Goal: Find specific page/section: Find specific page/section

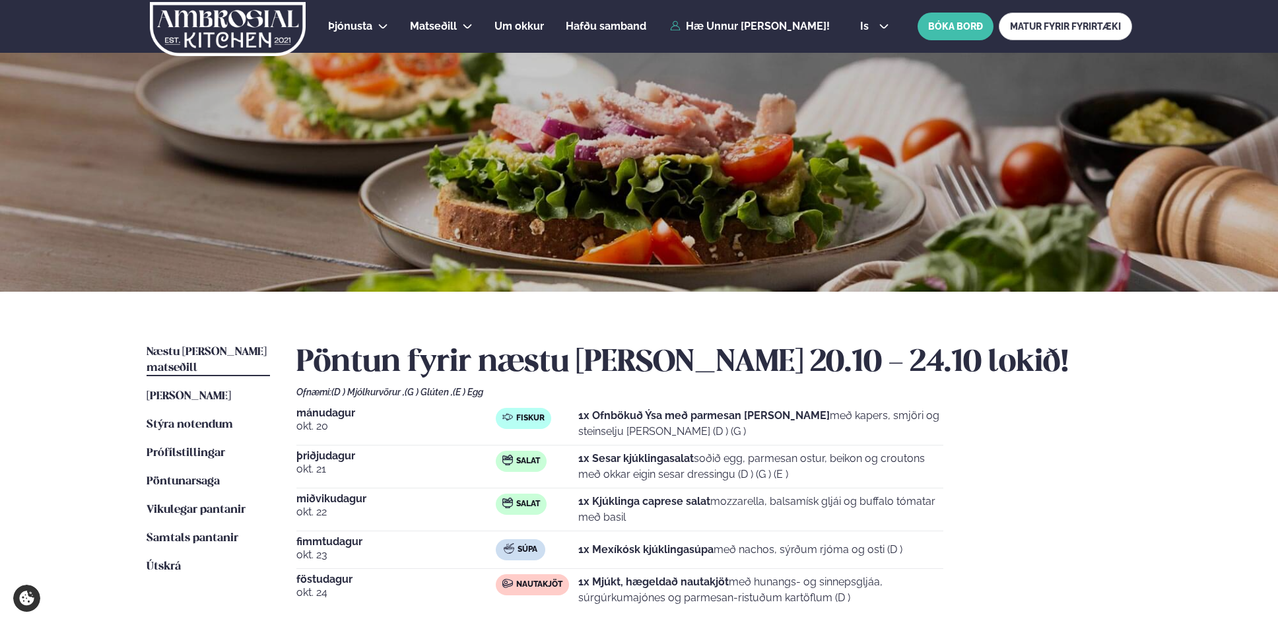
scroll to position [342, 0]
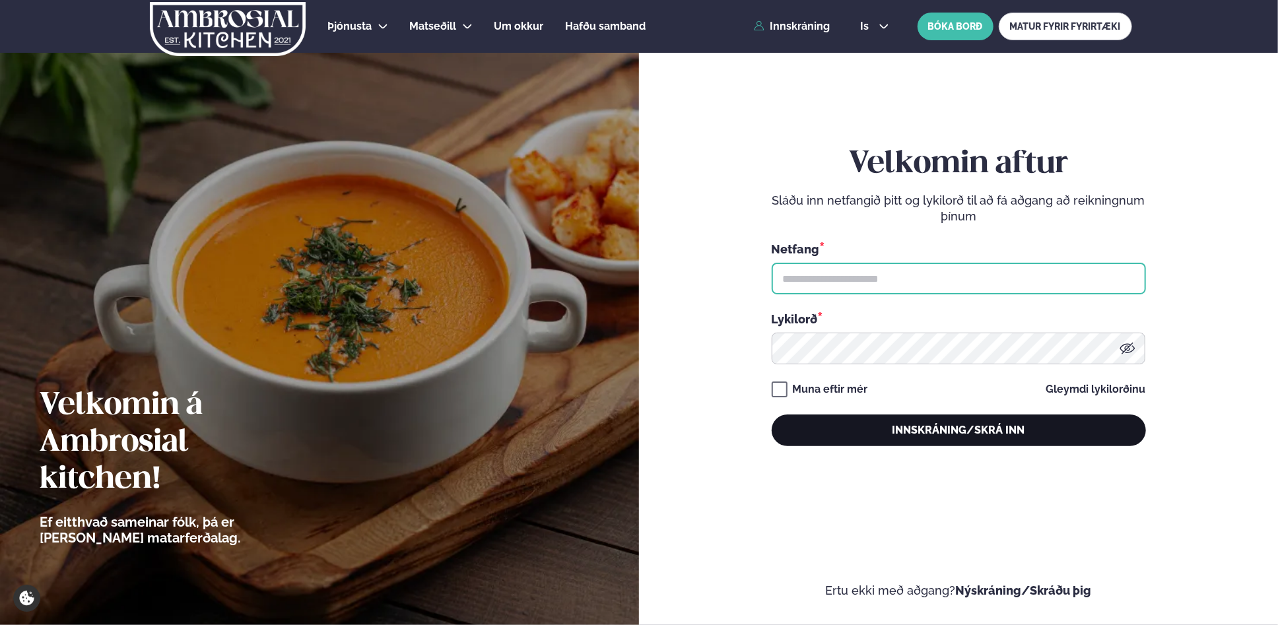
type input "**********"
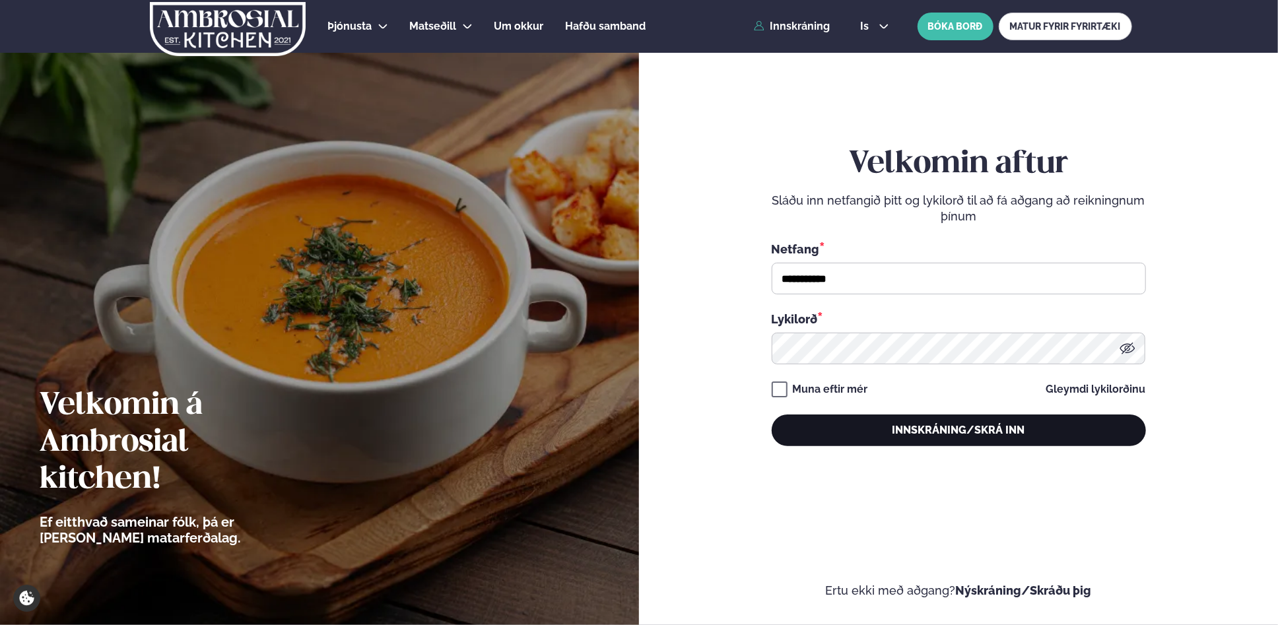
click at [965, 432] on button "Innskráning/Skrá inn" at bounding box center [959, 431] width 374 height 32
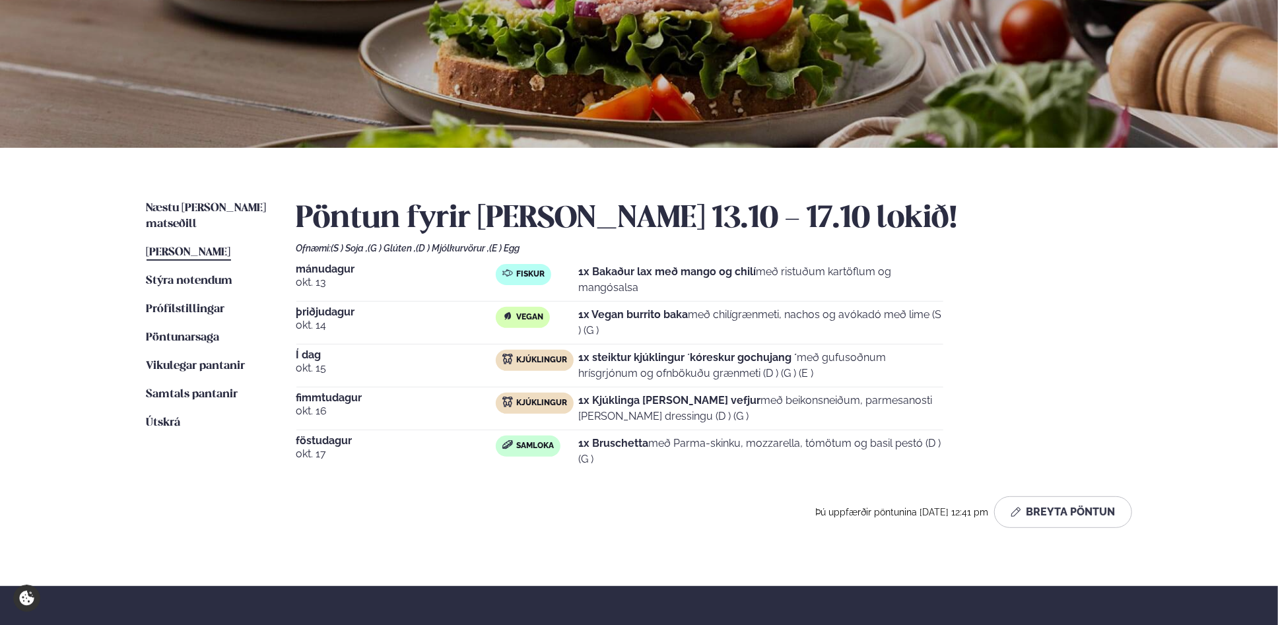
scroll to position [171, 0]
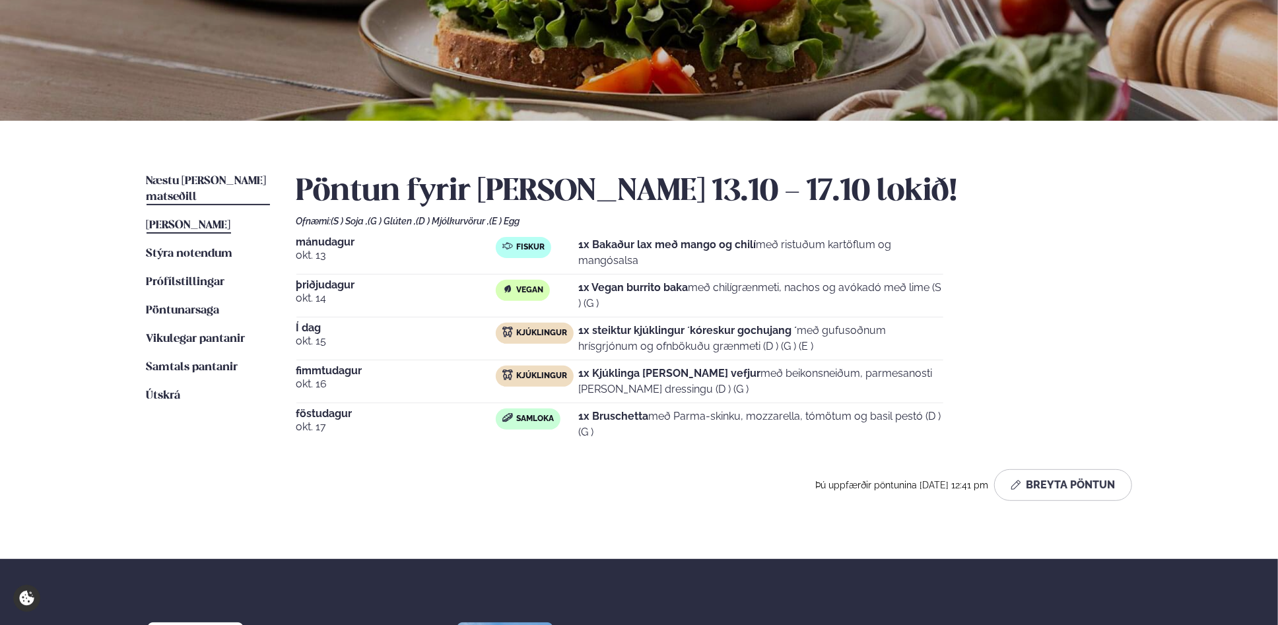
click at [232, 182] on span "Næstu [PERSON_NAME] matseðill" at bounding box center [207, 189] width 120 height 27
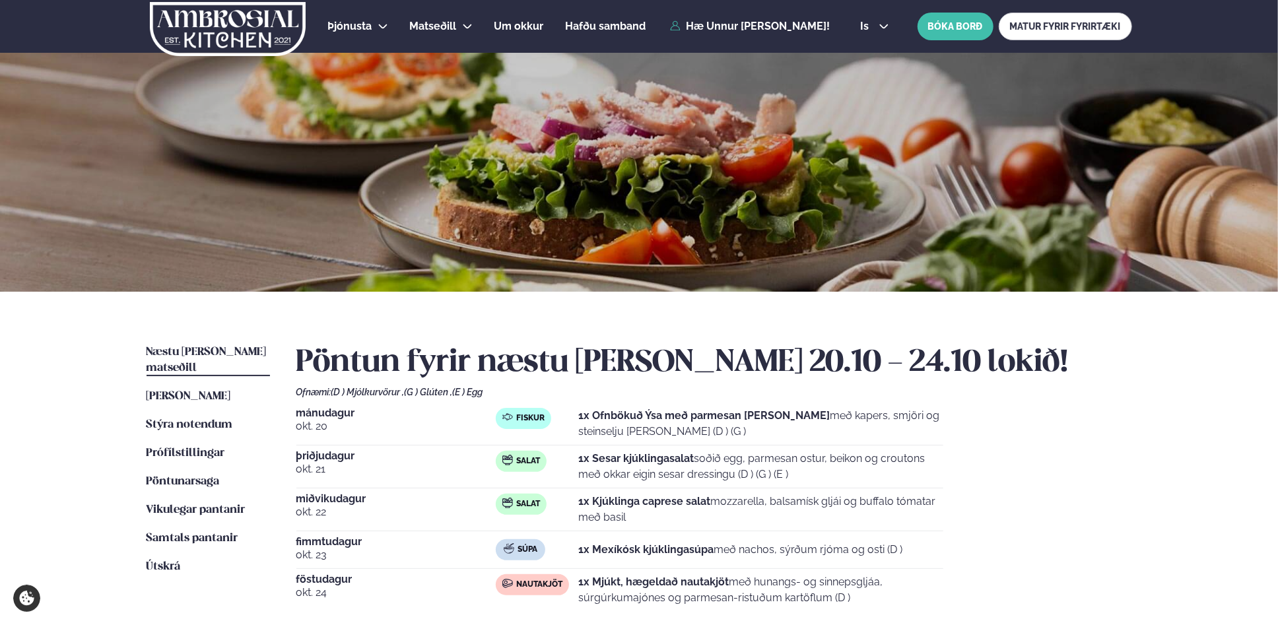
scroll to position [171, 0]
